Goal: Task Accomplishment & Management: Manage account settings

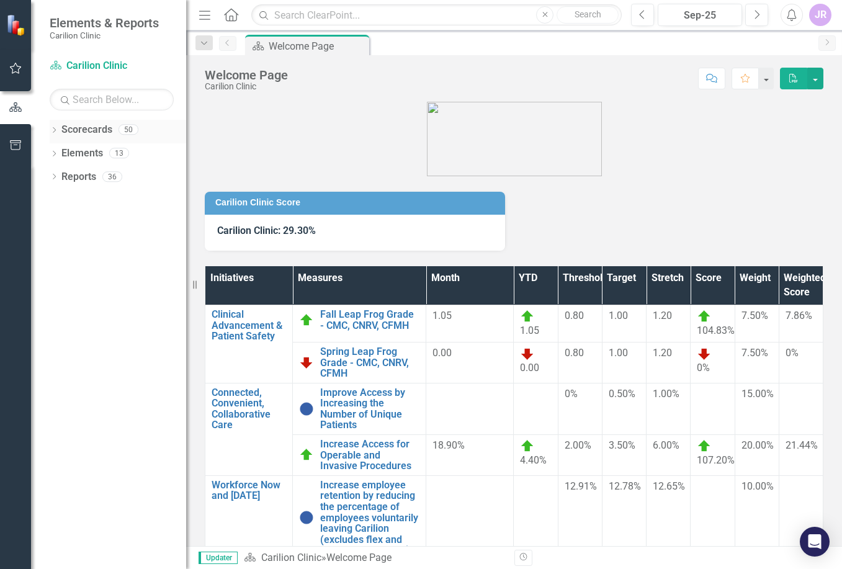
click at [93, 130] on link "Scorecards" at bounding box center [86, 130] width 51 height 14
click at [51, 129] on icon "Dropdown" at bounding box center [54, 131] width 9 height 7
click at [58, 153] on icon "Dropdown" at bounding box center [60, 152] width 9 height 7
click at [112, 173] on link "Department of Emergency Medicine" at bounding box center [133, 177] width 105 height 14
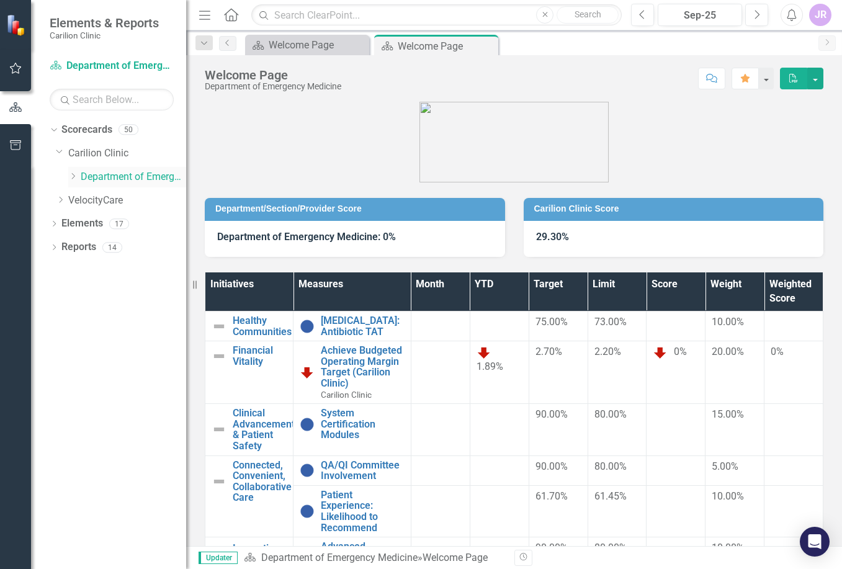
click at [69, 177] on icon "Dropdown" at bounding box center [72, 175] width 9 height 7
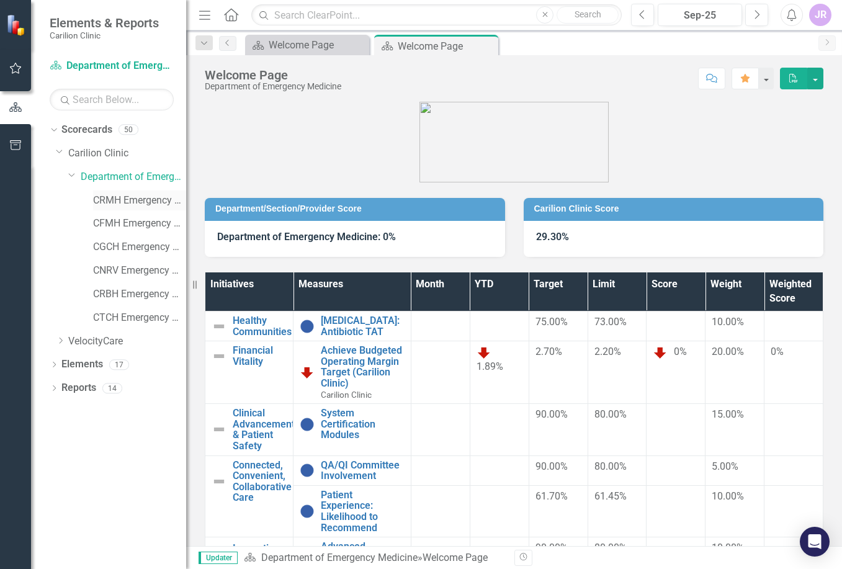
click at [119, 198] on link "CRMH Emergency Medicine" at bounding box center [139, 200] width 93 height 14
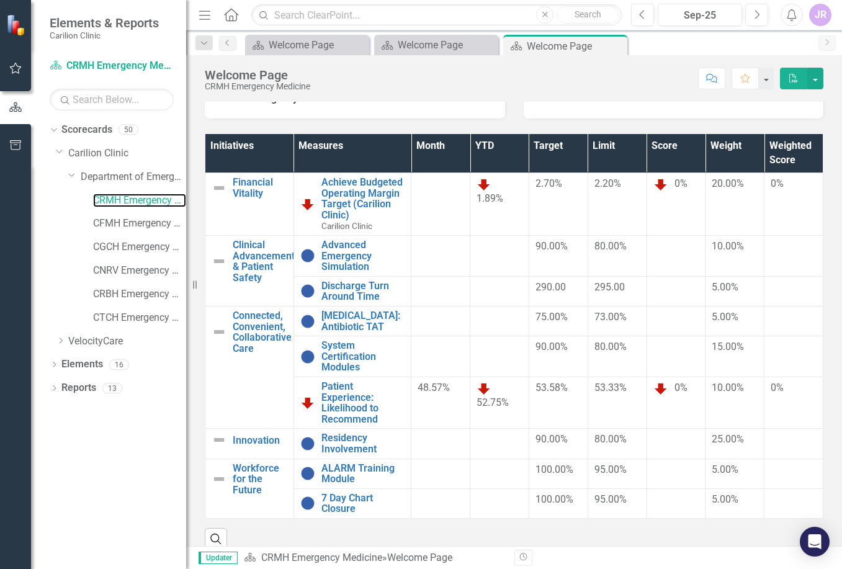
scroll to position [154, 0]
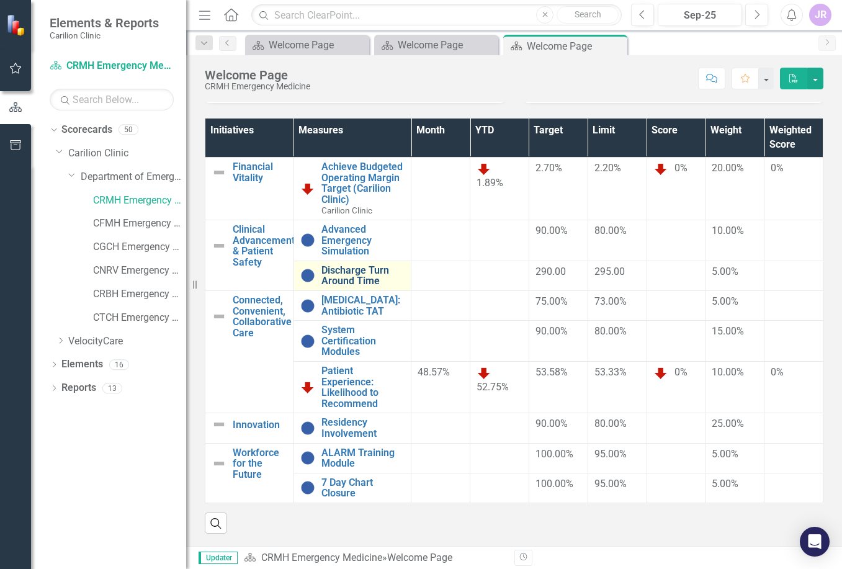
click at [347, 272] on link "Discharge Turn Around Time" at bounding box center [363, 276] width 84 height 22
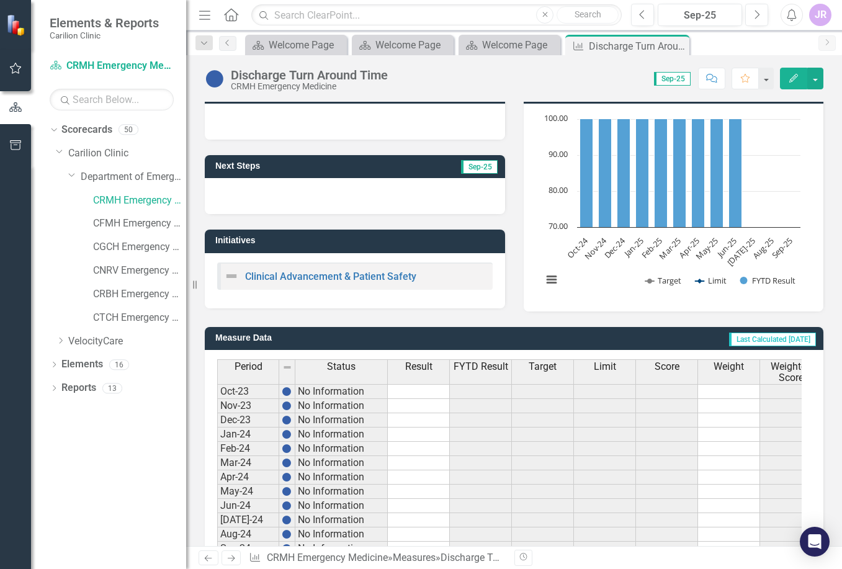
scroll to position [317, 0]
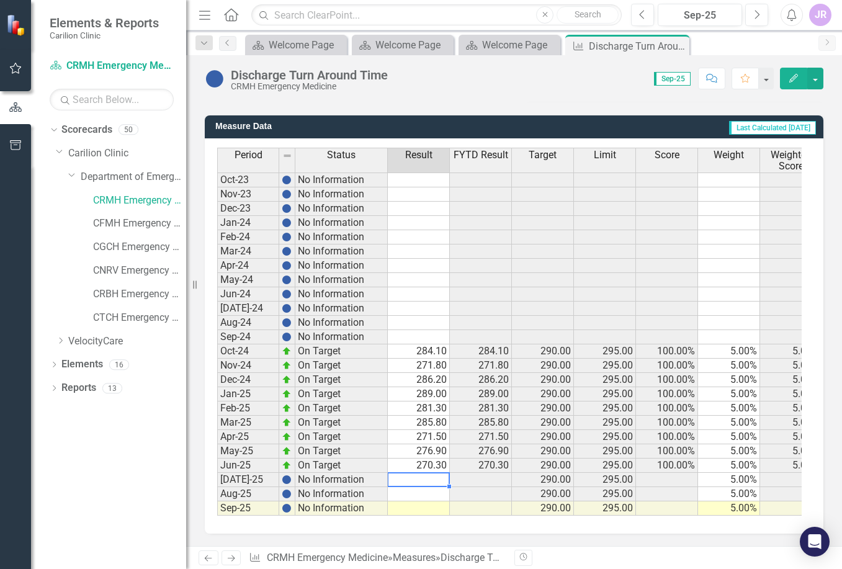
click at [418, 473] on td at bounding box center [419, 480] width 62 height 14
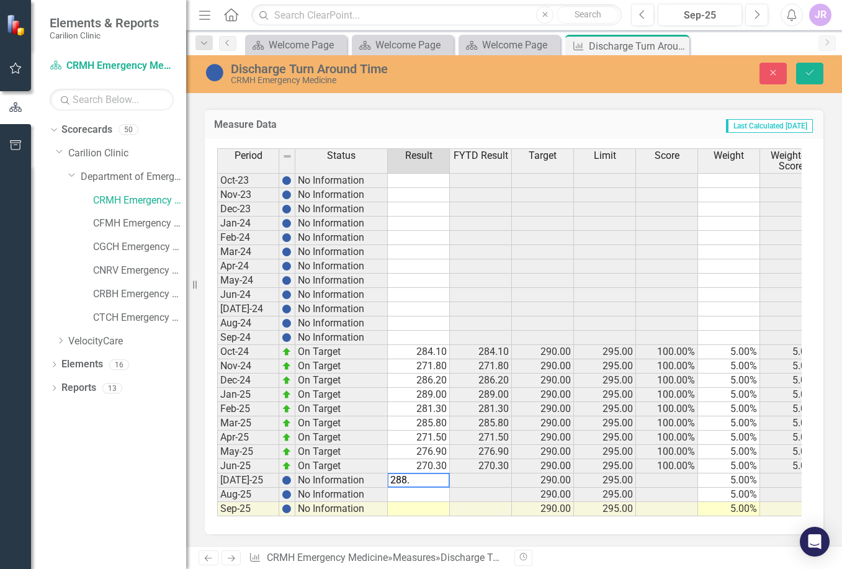
type textarea "288.5"
type textarea "286.6"
type textarea "297.6"
click at [810, 76] on icon "Save" at bounding box center [809, 72] width 11 height 9
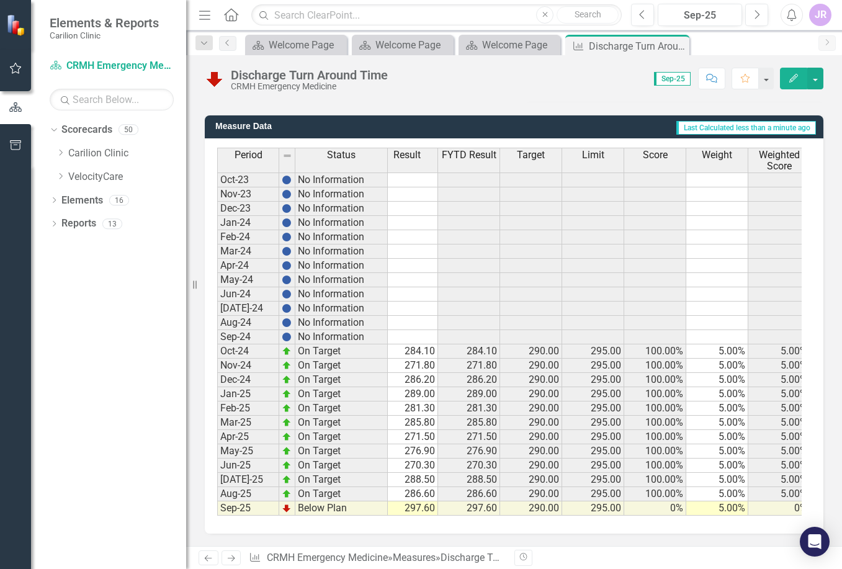
scroll to position [0, 0]
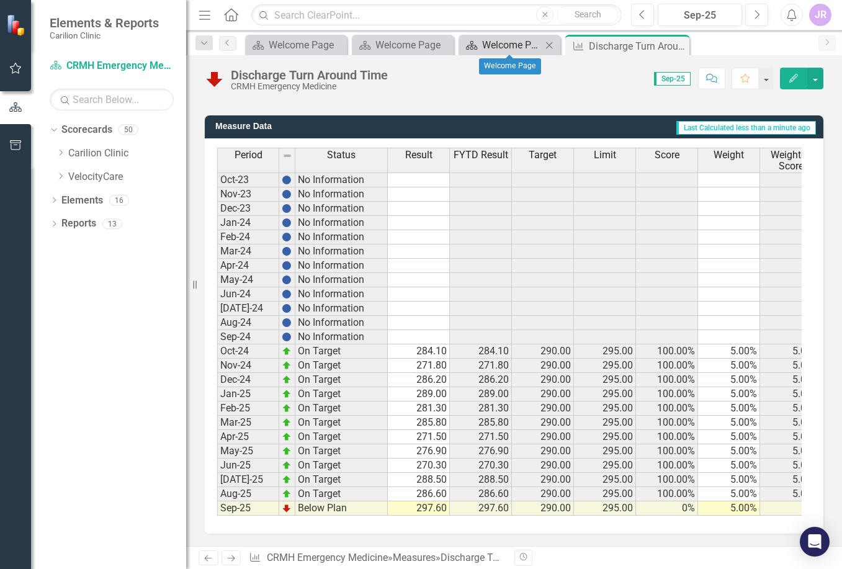
click at [500, 39] on div "Welcome Page" at bounding box center [512, 45] width 60 height 16
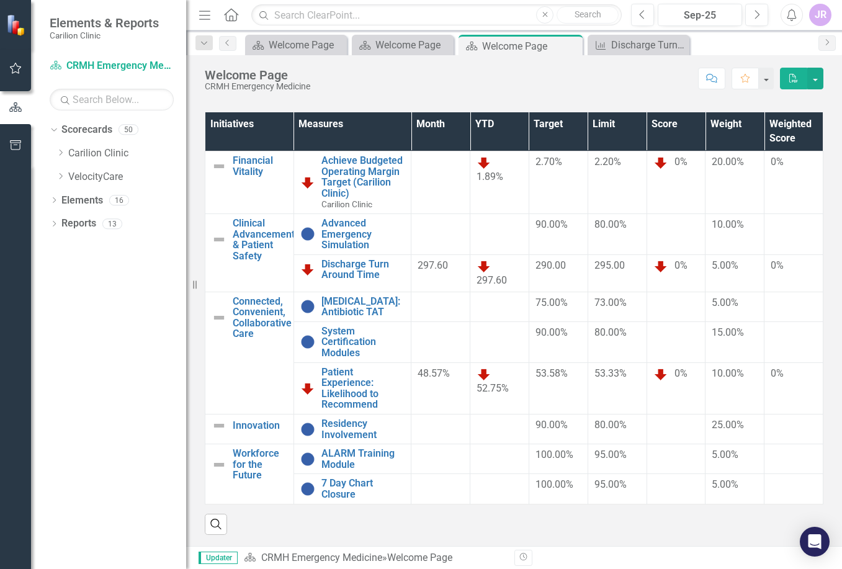
scroll to position [161, 0]
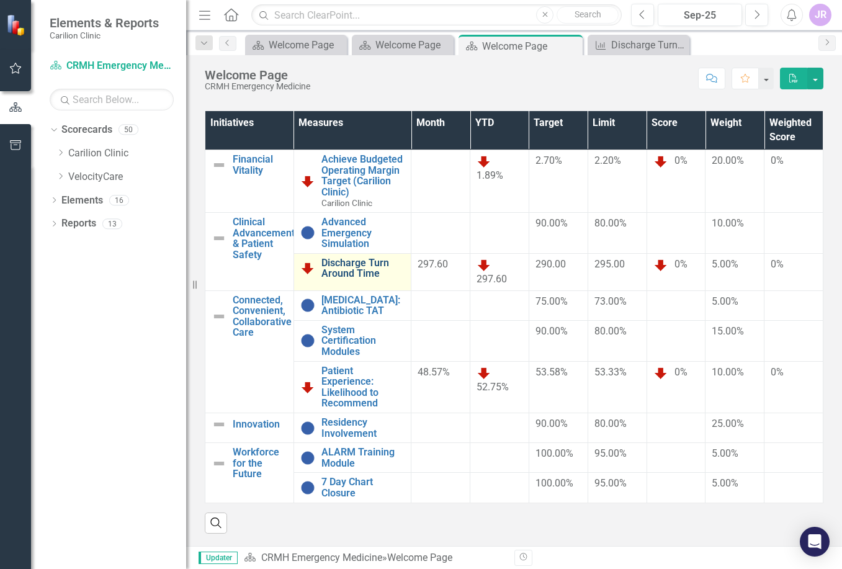
click at [346, 264] on link "Discharge Turn Around Time" at bounding box center [363, 268] width 84 height 22
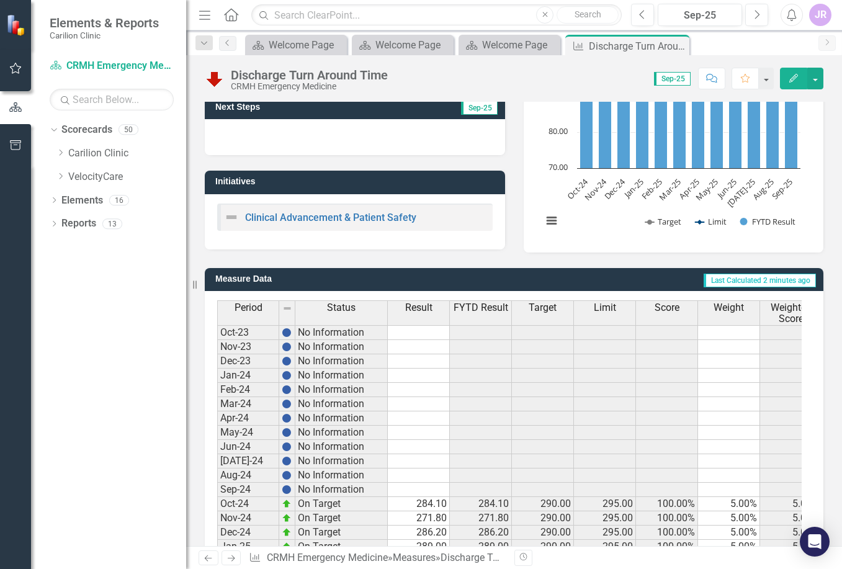
scroll to position [317, 0]
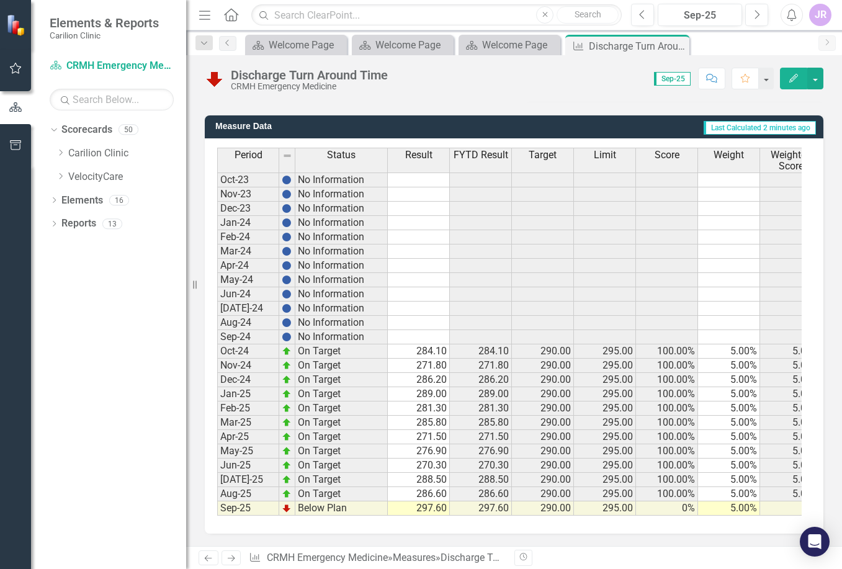
click at [417, 501] on td "297.60" at bounding box center [419, 508] width 62 height 14
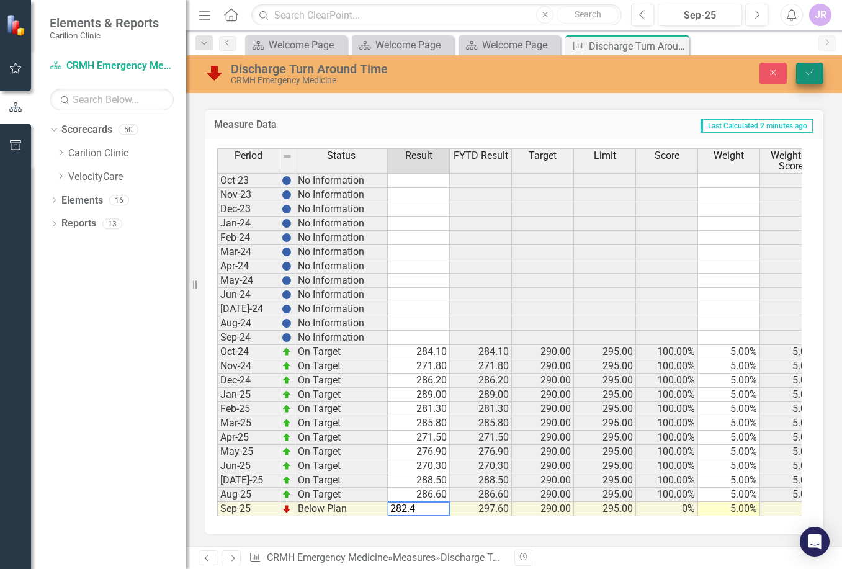
type textarea "282.4"
click at [810, 76] on icon "Save" at bounding box center [809, 72] width 11 height 9
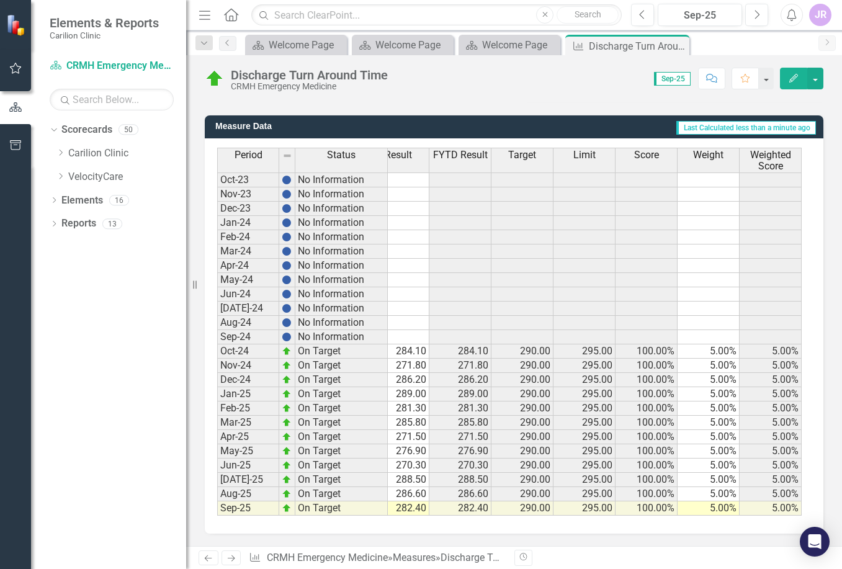
scroll to position [0, 0]
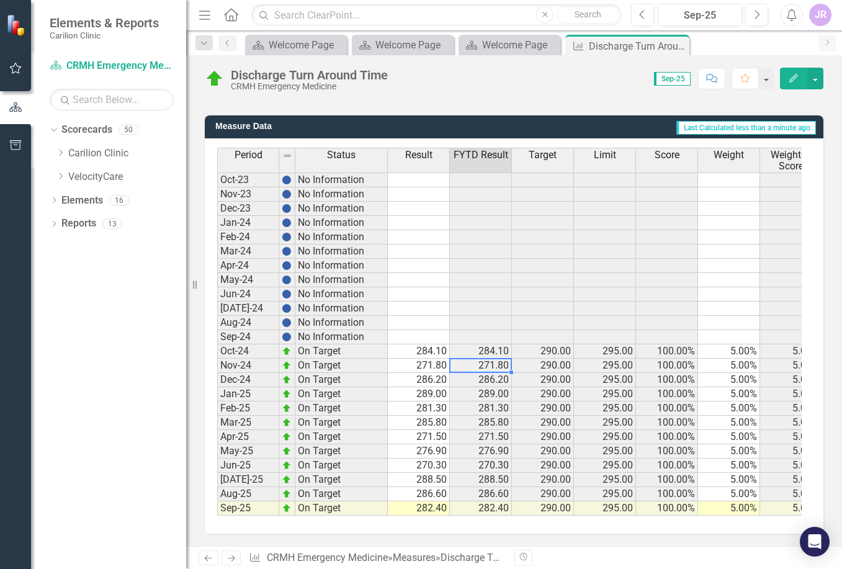
click at [488, 358] on td "271.80" at bounding box center [481, 365] width 62 height 14
click at [679, 44] on icon at bounding box center [677, 46] width 7 height 7
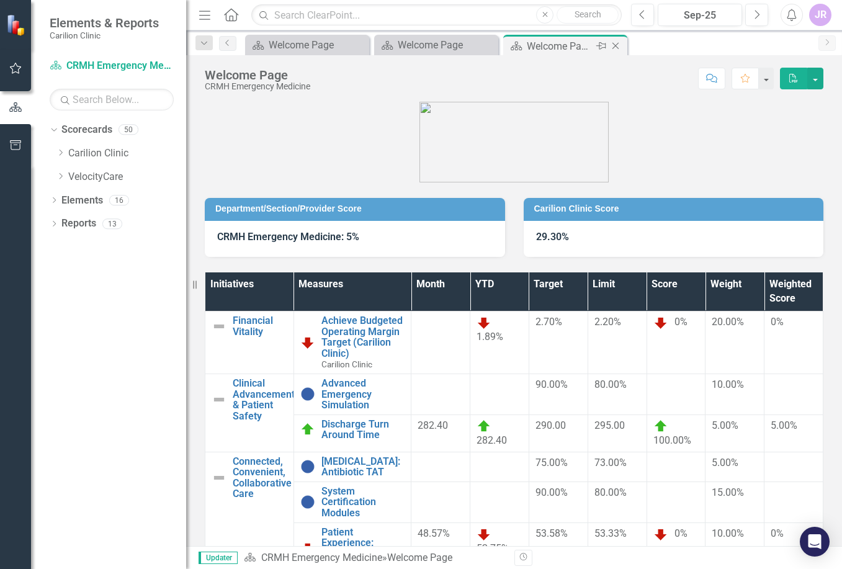
click at [620, 45] on icon "Close" at bounding box center [615, 46] width 12 height 10
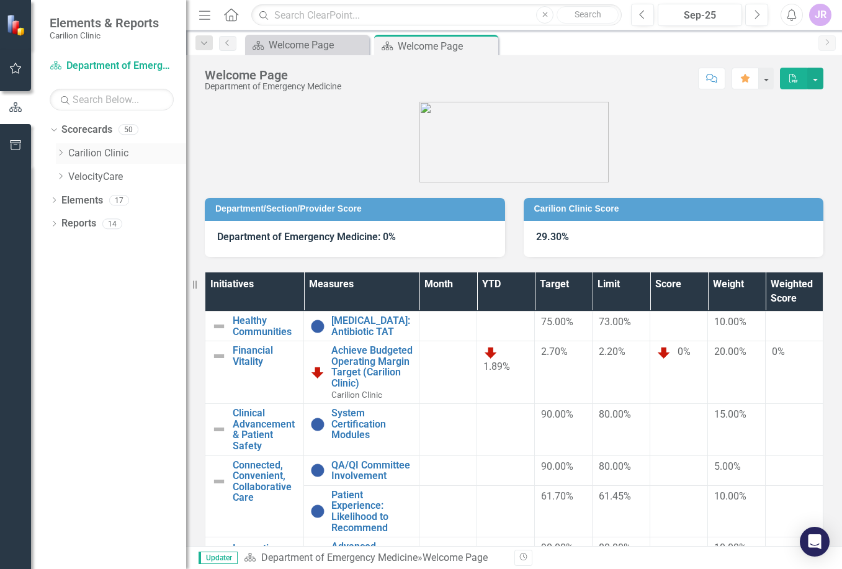
click at [59, 152] on icon "Dropdown" at bounding box center [60, 152] width 9 height 7
click at [73, 176] on icon "Dropdown" at bounding box center [72, 175] width 9 height 7
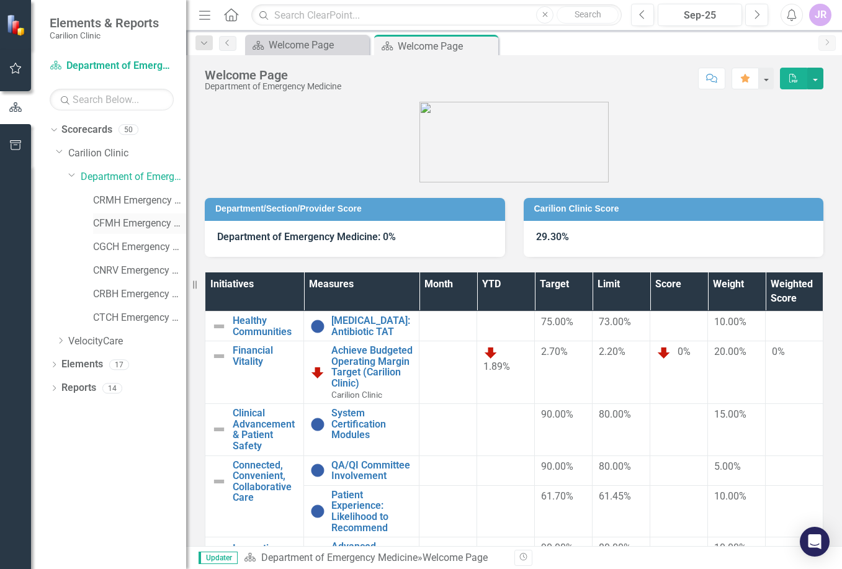
click at [131, 218] on link "CFMH Emergency Medicine" at bounding box center [139, 223] width 93 height 14
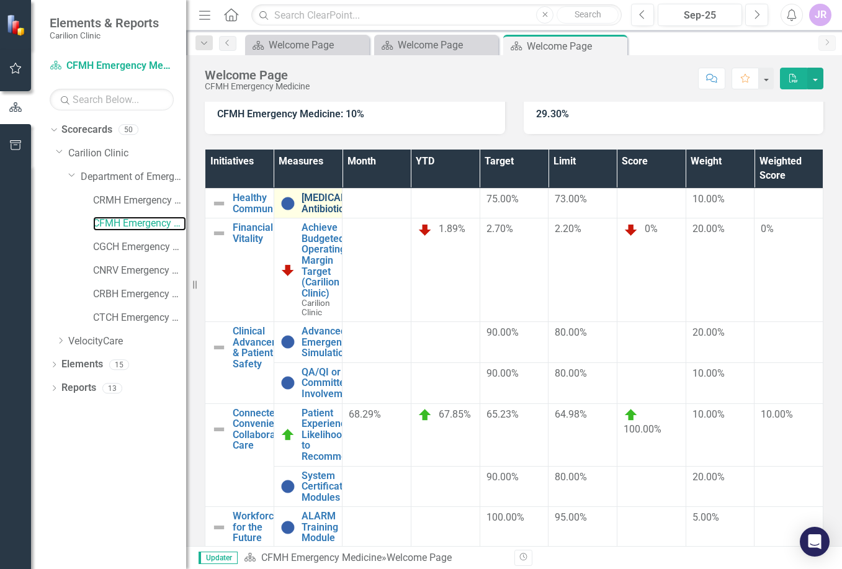
scroll to position [124, 0]
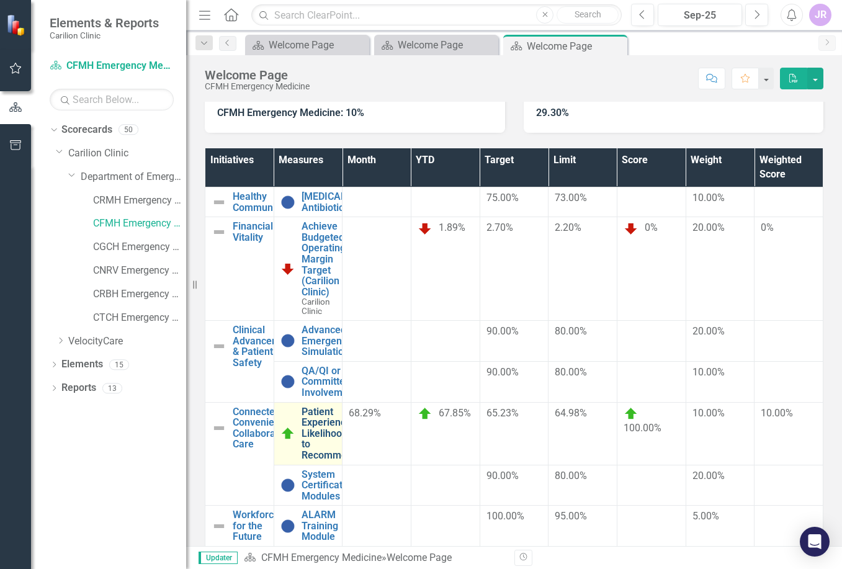
click at [344, 406] on link "Patient Experience: Likelihood to Recommend" at bounding box center [329, 433] width 56 height 55
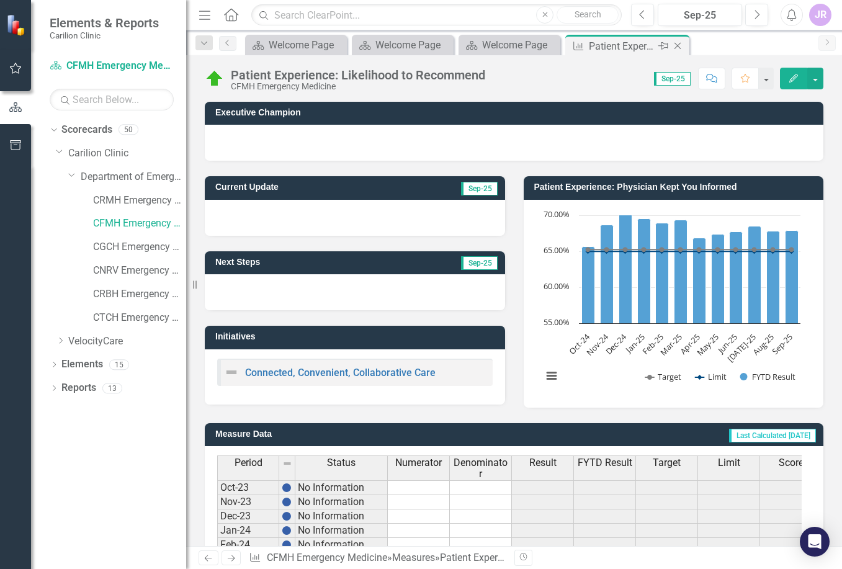
click at [682, 44] on icon "Close" at bounding box center [677, 46] width 12 height 10
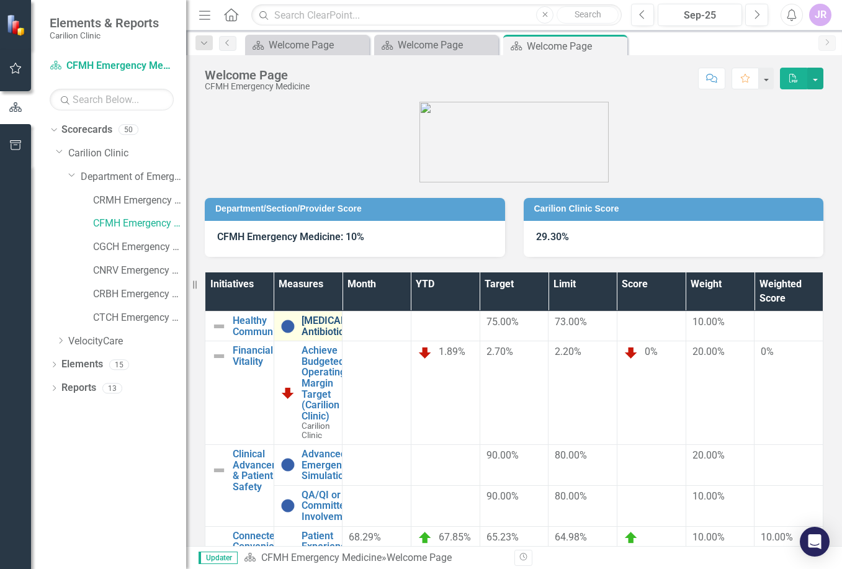
click at [371, 321] on link "[MEDICAL_DATA]: Antibiotic TAT" at bounding box center [340, 326] width 79 height 22
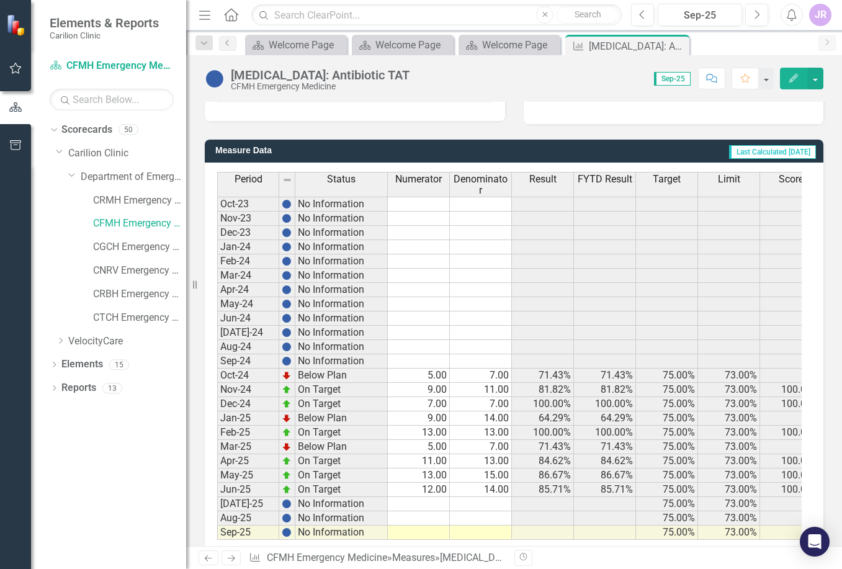
scroll to position [317, 0]
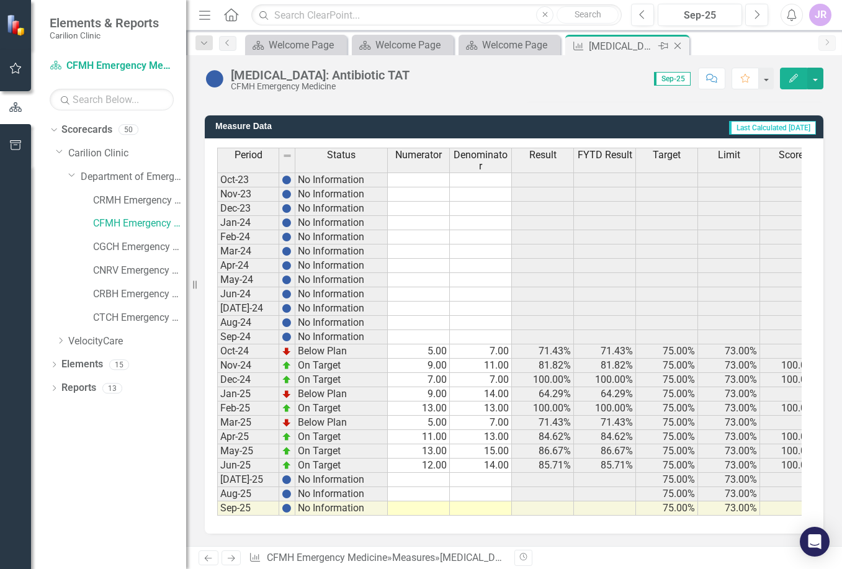
click at [679, 47] on icon "Close" at bounding box center [677, 46] width 12 height 10
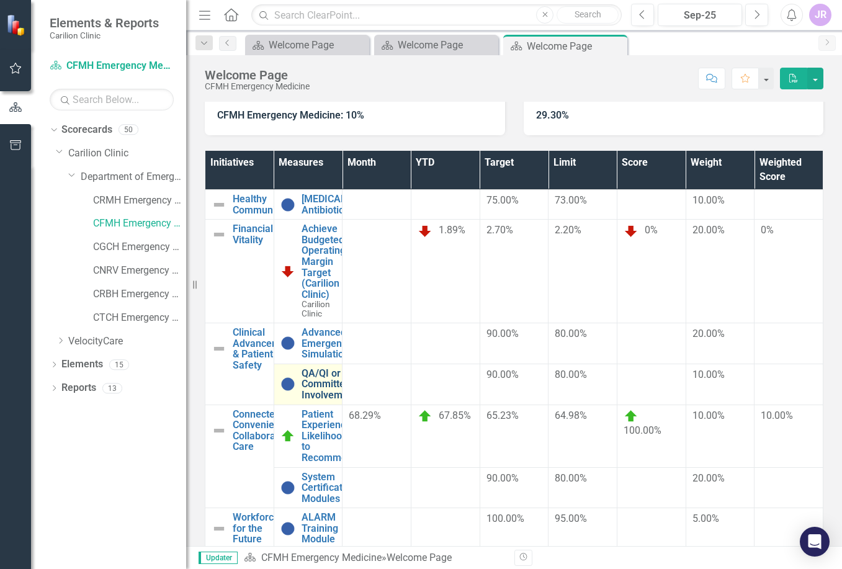
scroll to position [124, 0]
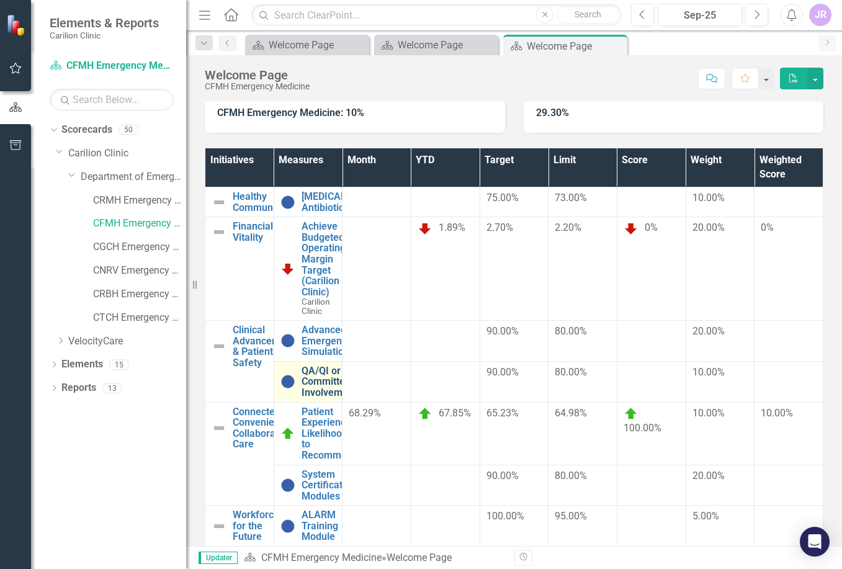
click at [349, 365] on link "QA/QI or Committee Involvement" at bounding box center [328, 381] width 55 height 33
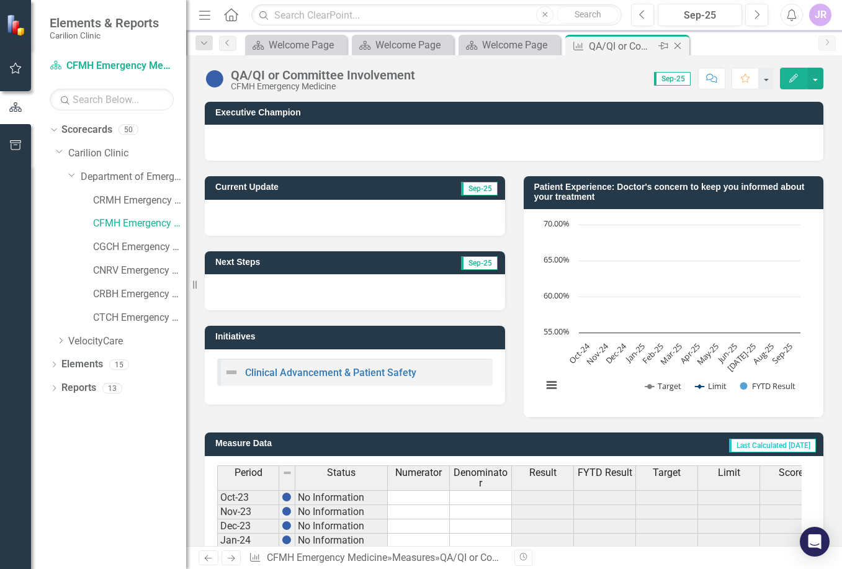
click at [682, 41] on icon "Close" at bounding box center [677, 46] width 12 height 10
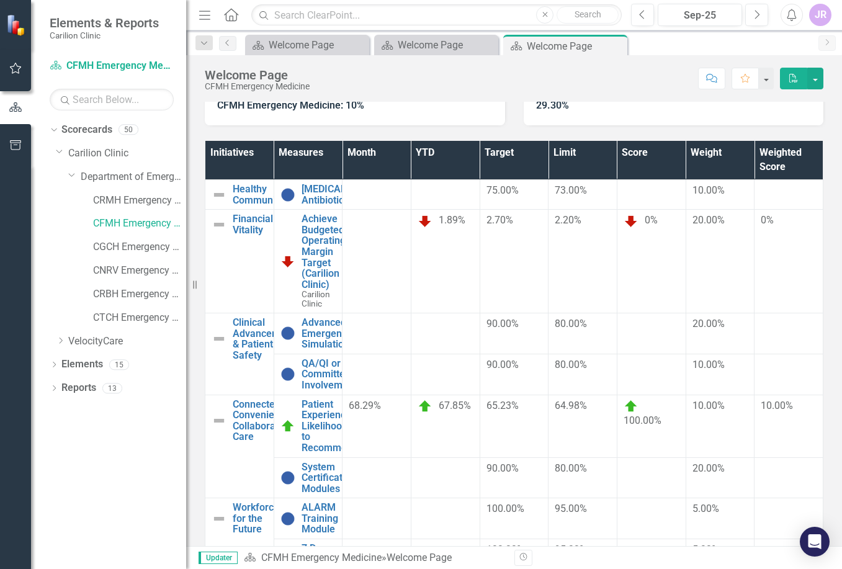
scroll to position [145, 0]
